Goal: Information Seeking & Learning: Learn about a topic

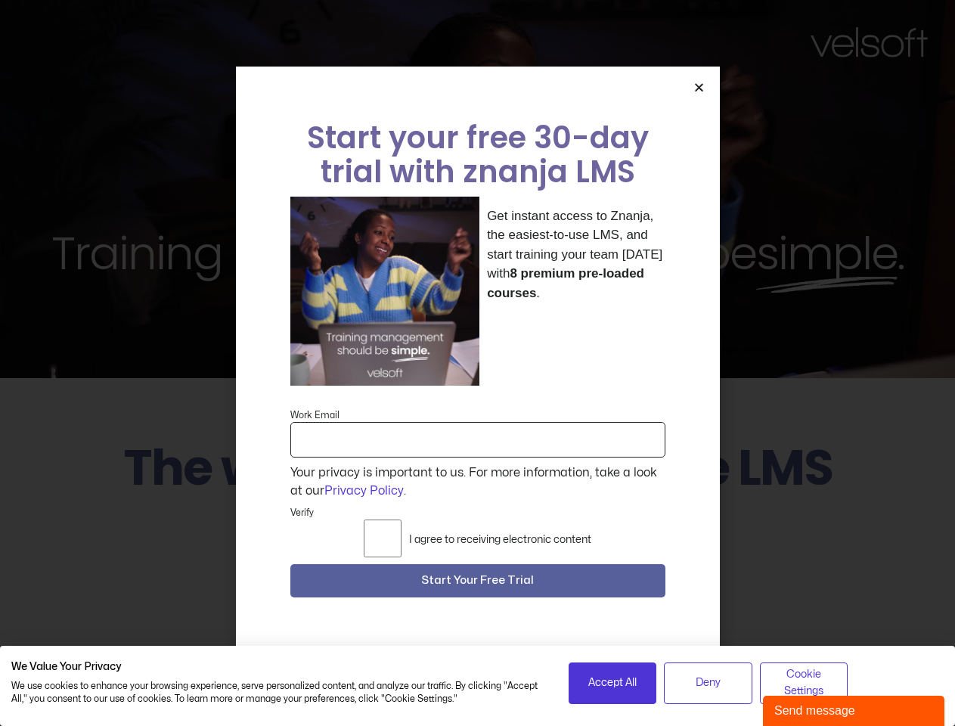
click at [477, 363] on div "Get instant access to Znanja, the easiest-to-use LMS, and start training your t…" at bounding box center [477, 292] width 375 height 190
click at [612, 683] on span "Accept All" at bounding box center [612, 683] width 48 height 17
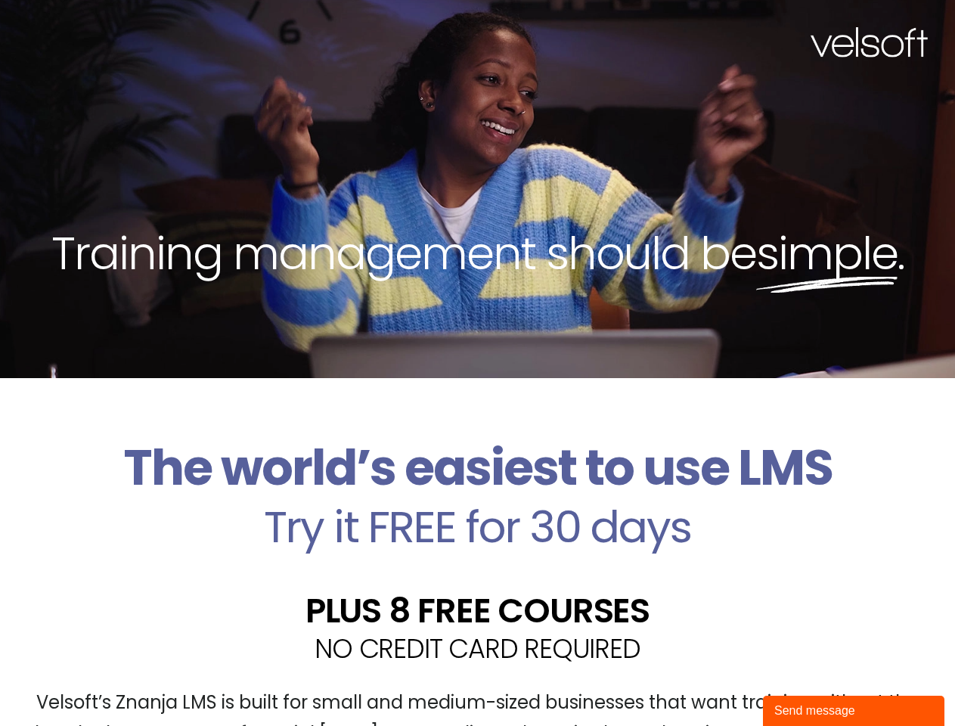
click at [708, 683] on div "Velsoft’s Znanja LMS is built for small and medium-sized businesses that want t…" at bounding box center [477, 724] width 932 height 110
click at [804, 683] on div "Velsoft’s Znanja LMS is built for small and medium-sized businesses that want t…" at bounding box center [477, 724] width 932 height 110
click at [477, 363] on div "Training management should be simple ." at bounding box center [477, 189] width 955 height 378
click at [699, 97] on div "Training management should be simple ." at bounding box center [477, 189] width 955 height 378
click at [478, 585] on div "PLUS 8 FREE COURSES" at bounding box center [477, 592] width 932 height 71
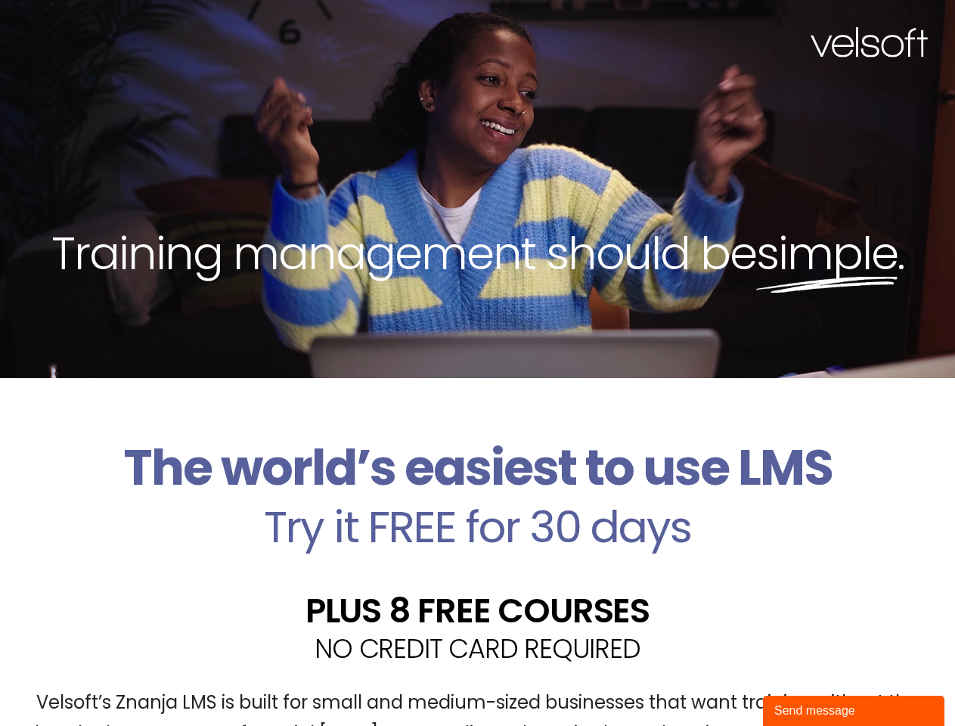
click at [854, 711] on div "Send message" at bounding box center [853, 711] width 159 height 18
